Goal: Information Seeking & Learning: Learn about a topic

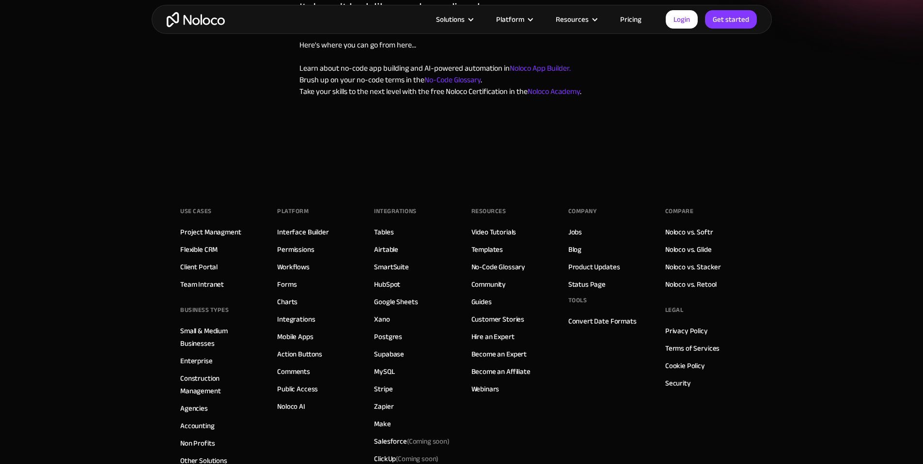
scroll to position [184, 0]
click at [495, 225] on link "Video Tutorials" at bounding box center [494, 231] width 45 height 13
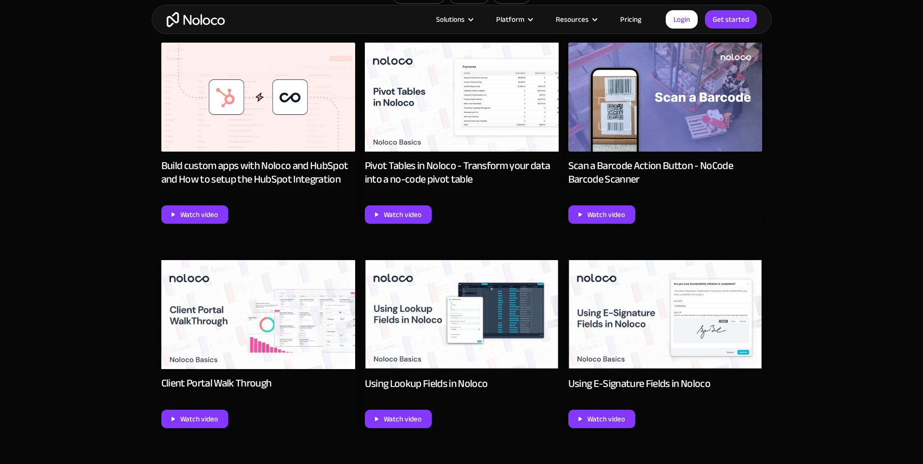
scroll to position [512, 0]
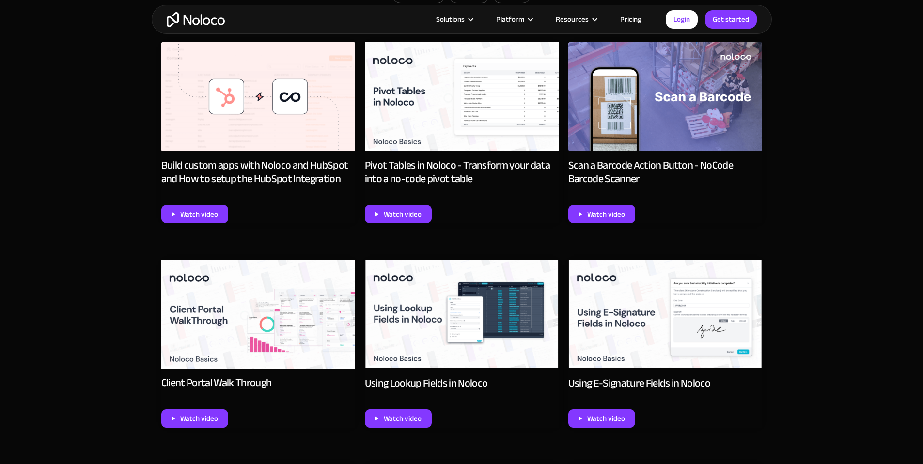
click at [250, 105] on img at bounding box center [258, 96] width 194 height 109
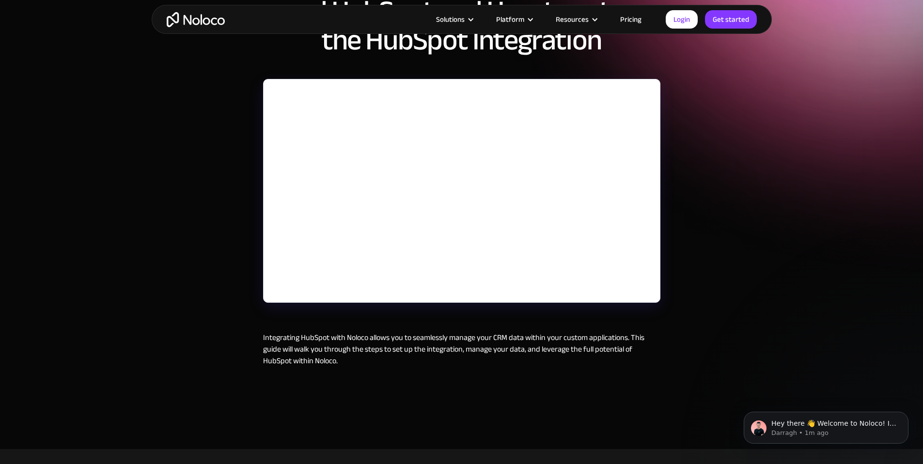
drag, startPoint x: 100, startPoint y: 116, endPoint x: 203, endPoint y: 139, distance: 105.6
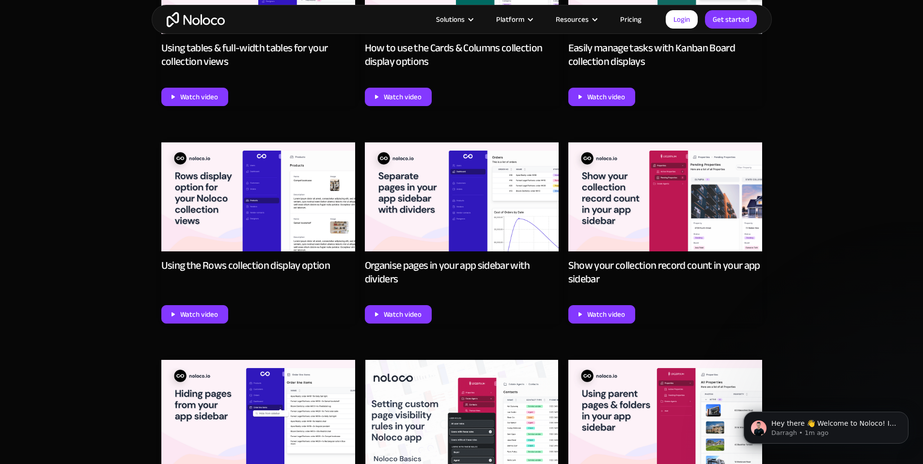
scroll to position [2999, 0]
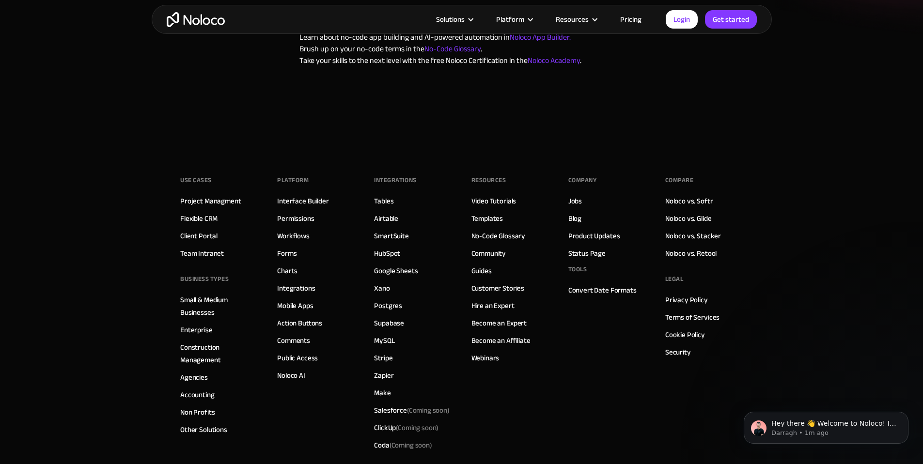
scroll to position [216, 0]
click at [613, 351] on div "Company Jobs Blog Product Updates Status Page Tools Convert Date Formats" at bounding box center [607, 312] width 78 height 281
